Goal: Transaction & Acquisition: Book appointment/travel/reservation

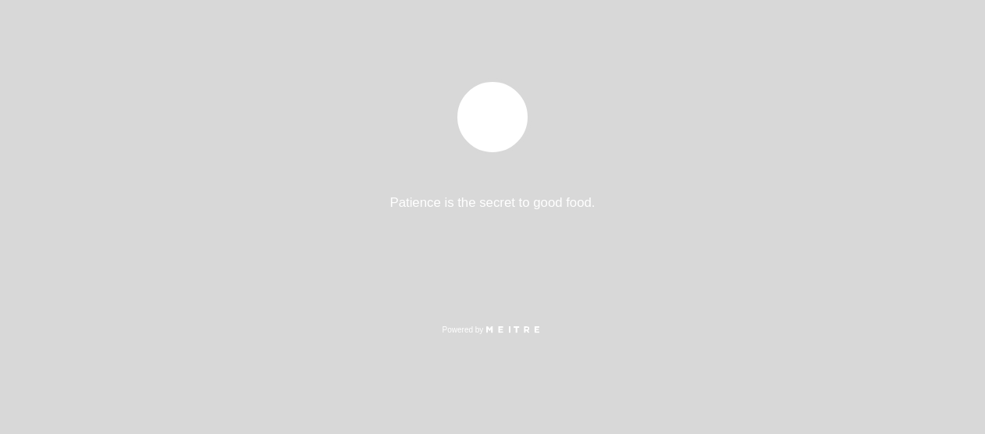
select select "es"
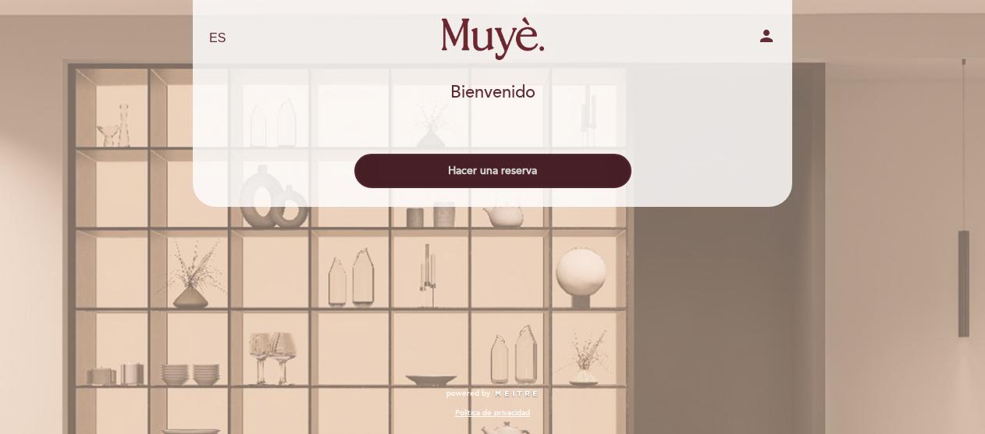
click at [500, 173] on button "Hacer una reserva" at bounding box center [493, 171] width 277 height 34
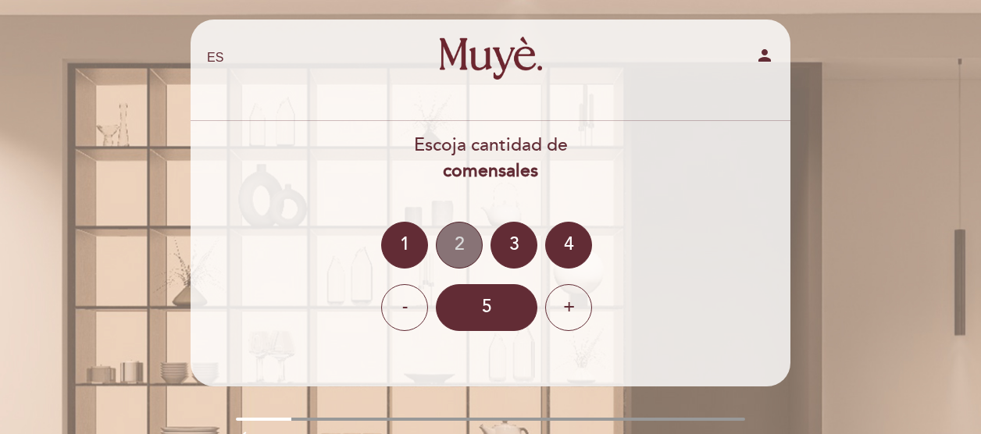
click at [456, 241] on div "2" at bounding box center [459, 245] width 47 height 47
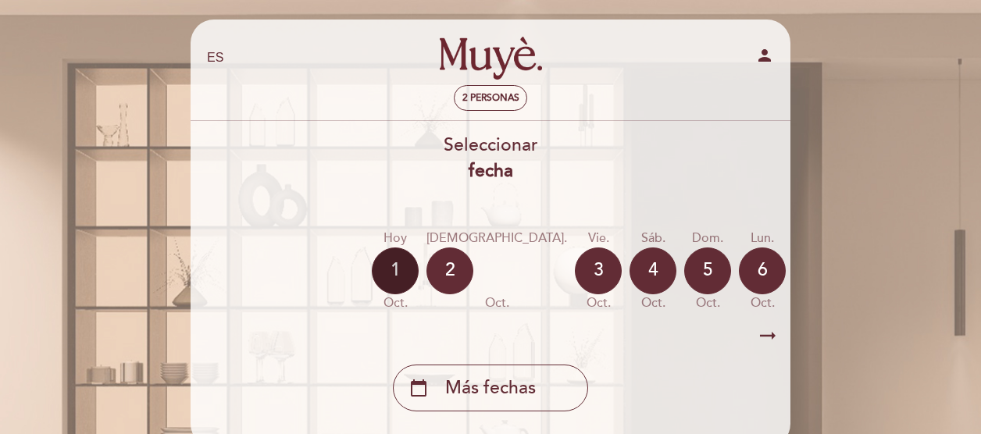
click at [392, 265] on div "1" at bounding box center [395, 271] width 47 height 47
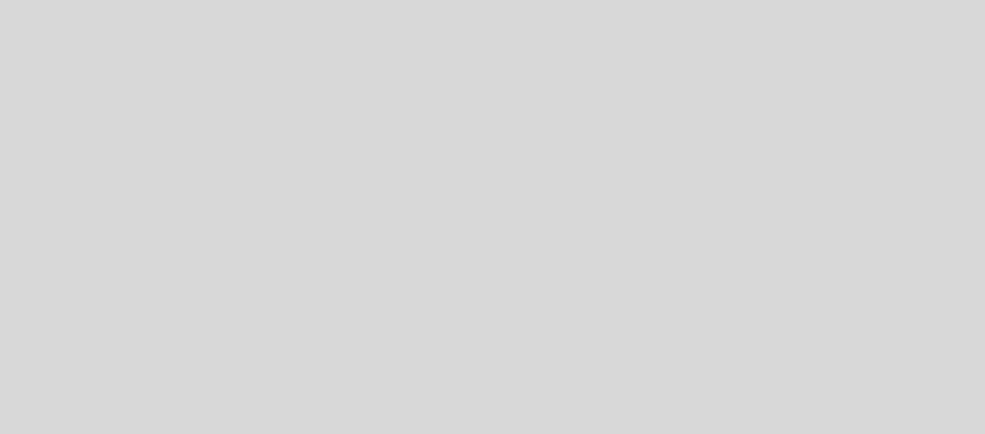
select select "es"
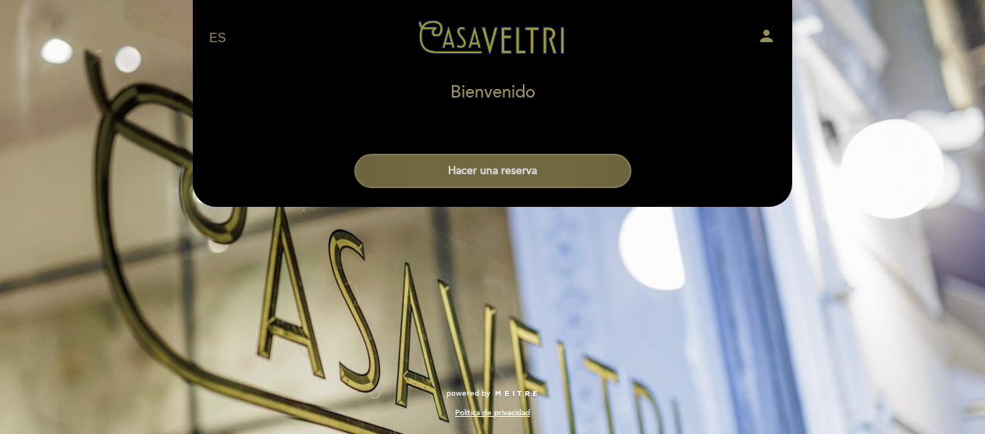
click at [488, 166] on button "Hacer una reserva" at bounding box center [493, 171] width 277 height 34
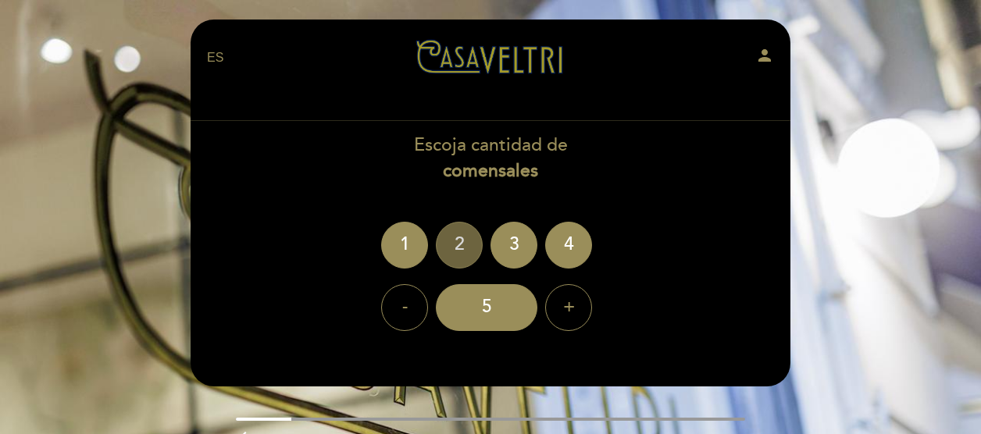
click at [456, 248] on div "2" at bounding box center [459, 245] width 47 height 47
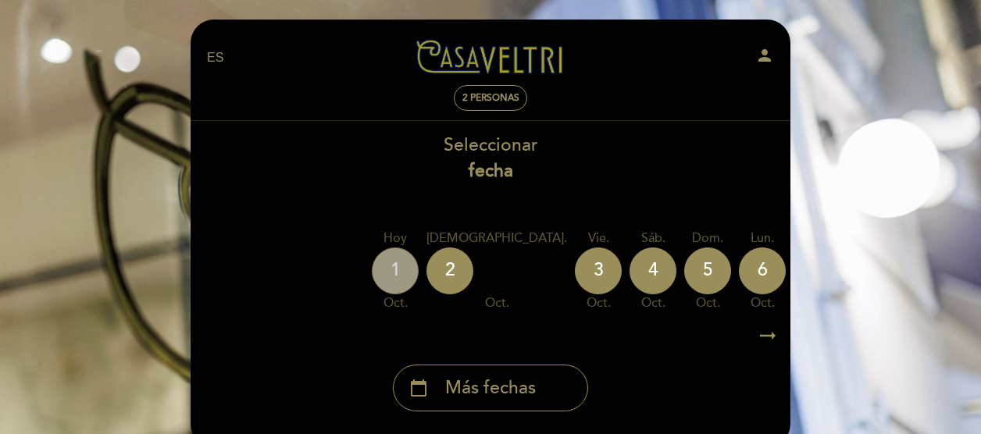
click at [405, 270] on div "1" at bounding box center [395, 271] width 47 height 47
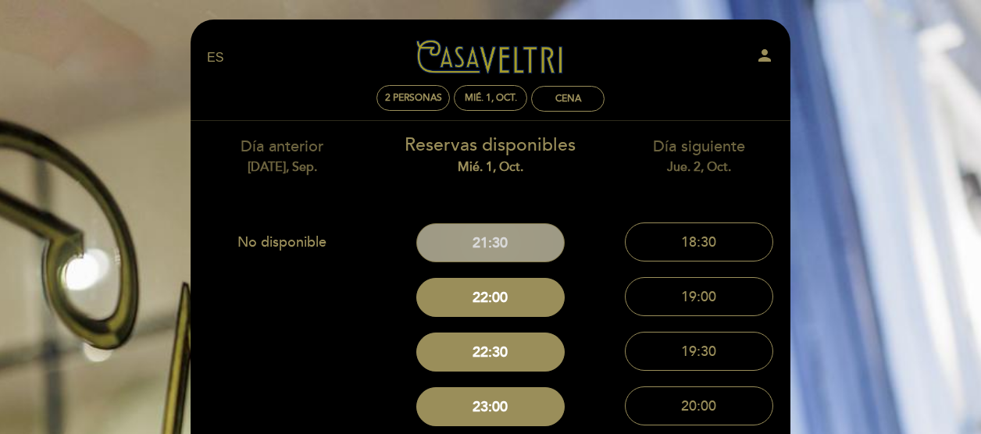
click at [490, 238] on button "21:30" at bounding box center [490, 242] width 148 height 39
